Goal: Find specific page/section

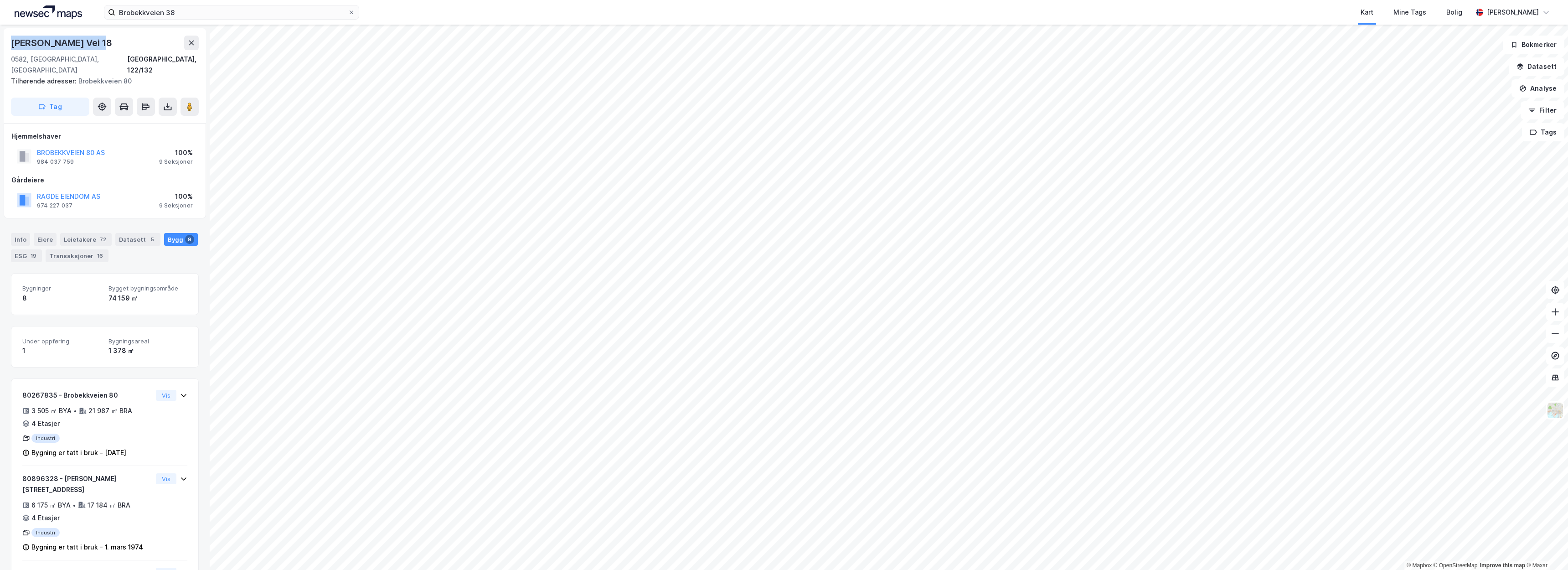
drag, startPoint x: 96, startPoint y: 44, endPoint x: 0, endPoint y: 35, distance: 96.4
click at [0, 35] on div "Alf Bjerckes Vei 18 0582, Oslo, Oslo Oslo, 122/132 Tilhørende adresser: Brobekk…" at bounding box center [105, 297] width 210 height 546
copy div "Alf Bjerckes Vei 18"
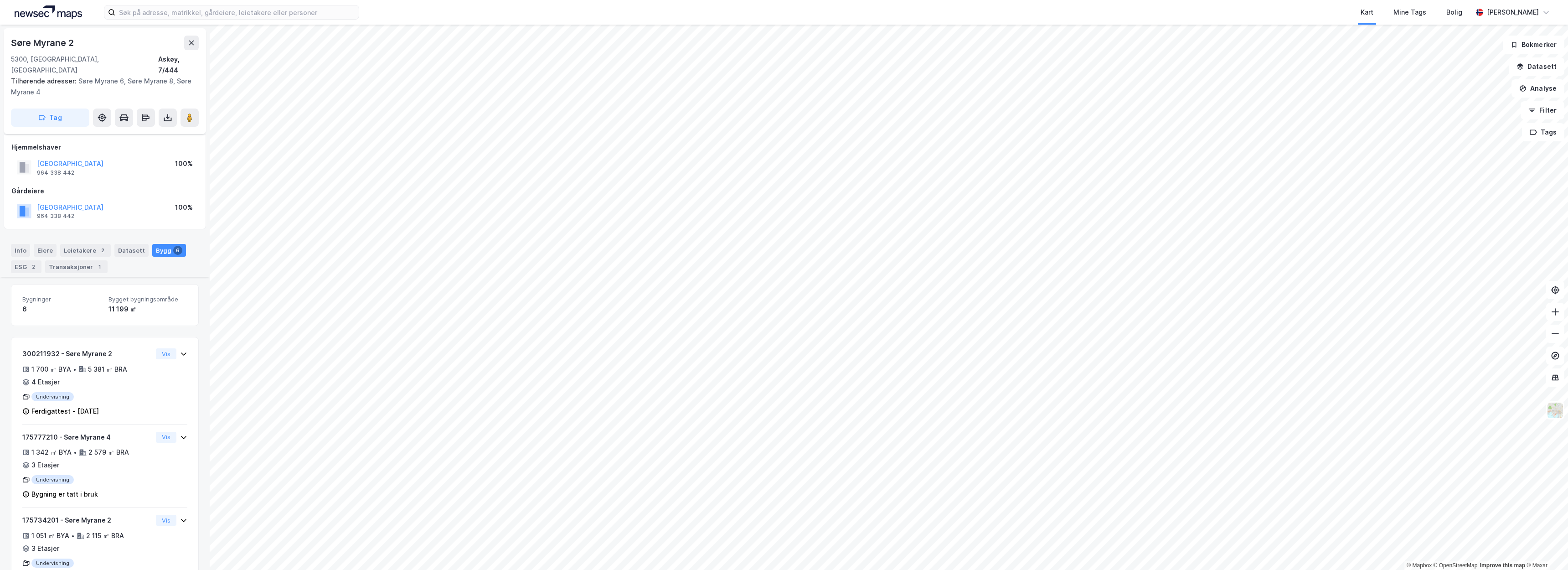
scroll to position [268, 0]
